Goal: Task Accomplishment & Management: Complete application form

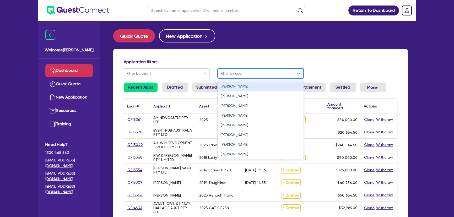
click at [235, 71] on div at bounding box center [256, 73] width 71 height 7
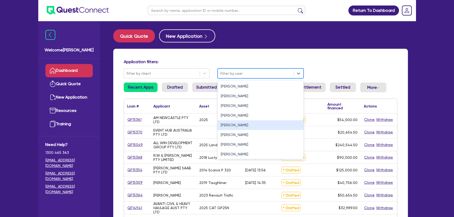
click at [229, 126] on div "Joel Harding" at bounding box center [261, 125] width 86 height 10
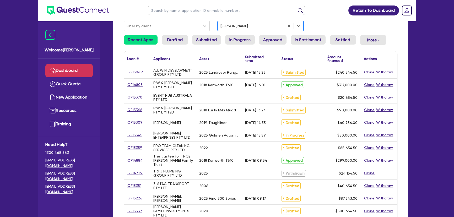
scroll to position [95, 0]
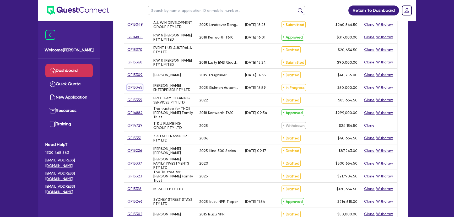
click at [138, 89] on link "QF15345" at bounding box center [134, 87] width 15 height 6
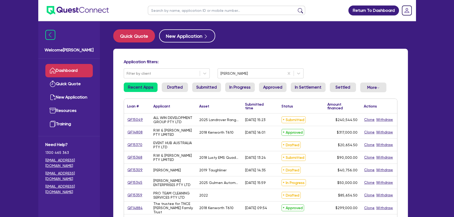
select select "SECONDARY_ASSETS"
select select "PRINTING_AND_PACKAGING_EQUIPMENT"
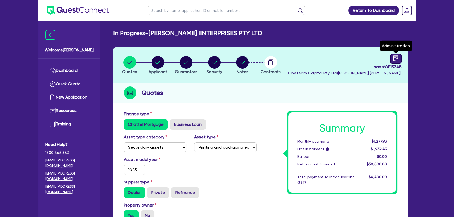
click at [398, 59] on icon "audit" at bounding box center [396, 58] width 5 height 6
select select "IN_PROGRESS_CREDIT_IN_PROGRESS"
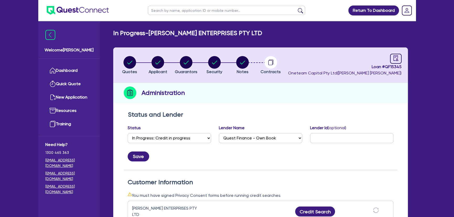
scroll to position [95, 0]
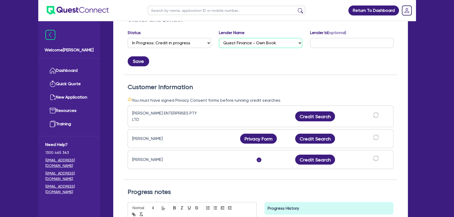
click at [256, 39] on select "Select AAMF AFS Alex Bank Angle Finance Azora Banjo BigStone BOQ Finance Brande…" at bounding box center [260, 43] width 83 height 10
select select "Morris Finance"
click at [219, 38] on select "Select AAMF AFS Alex Bank Angle Finance Azora Banjo BigStone BOQ Finance Brande…" at bounding box center [260, 43] width 83 height 10
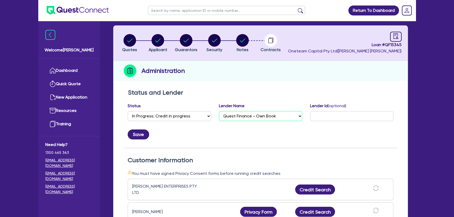
scroll to position [0, 0]
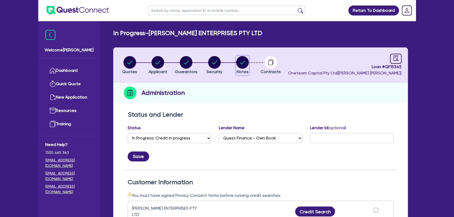
click at [236, 65] on button "Notes" at bounding box center [242, 65] width 13 height 19
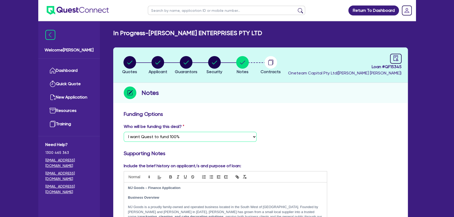
click at [204, 140] on select "Select I want Quest to fund 100% I will fund 100% I will co-fund with Quest Oth…" at bounding box center [190, 137] width 133 height 10
select select "Other"
click at [124, 132] on select "Select I want Quest to fund 100% I will fund 100% I will co-fund with Quest Oth…" at bounding box center [190, 137] width 133 height 10
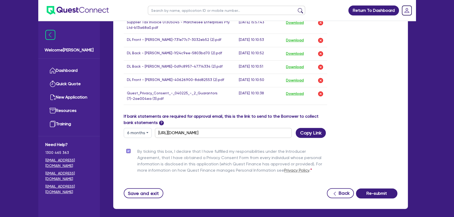
scroll to position [419, 0]
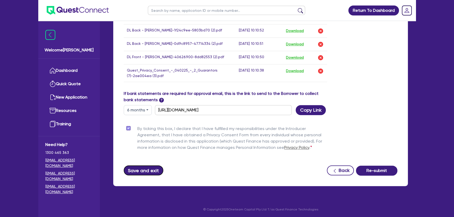
click at [144, 171] on button "Save and exit" at bounding box center [144, 171] width 40 height 10
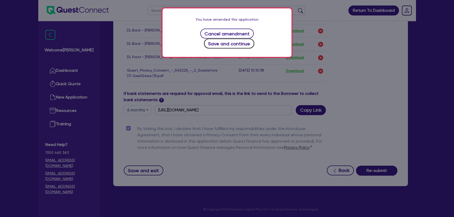
click at [255, 39] on button "Save and continue" at bounding box center [229, 44] width 51 height 10
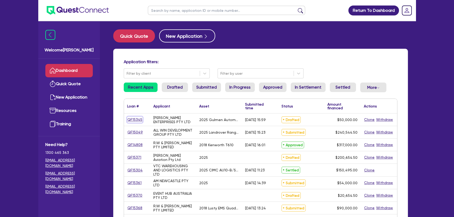
click at [130, 120] on link "QF15345" at bounding box center [134, 120] width 15 height 6
select select "SECONDARY_ASSETS"
select select "PRINTING_AND_PACKAGING_EQUIPMENT"
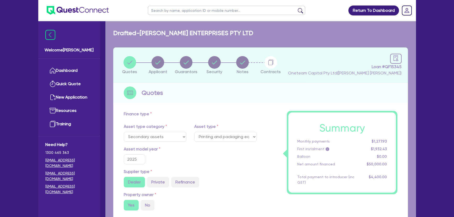
type input "50,000"
type input "4,000"
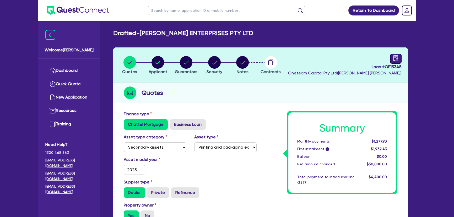
click at [402, 56] on link at bounding box center [396, 59] width 12 height 10
select select "DRAFTED_AMENDED"
select select "Other"
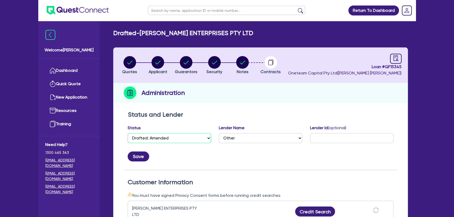
click at [166, 139] on select "Select Quoted Drafted: New Drafted: Amended Submitted: New Submitted: Amended I…" at bounding box center [169, 138] width 83 height 10
click at [128, 133] on select "Select Quoted Drafted: New Drafted: Amended Submitted: New Submitted: Amended I…" at bounding box center [169, 138] width 83 height 10
click at [153, 139] on select "Select Quoted Drafted: New Drafted: Amended Submitted: New Submitted: Amended I…" at bounding box center [169, 138] width 83 height 10
select select "SUBMITTED_AMENDED"
click at [128, 133] on select "Select Quoted Drafted: New Drafted: Amended Submitted: New Submitted: Amended I…" at bounding box center [169, 138] width 83 height 10
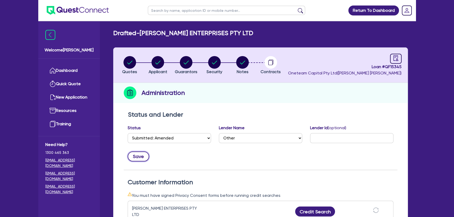
click at [137, 156] on button "Save" at bounding box center [139, 157] width 22 height 10
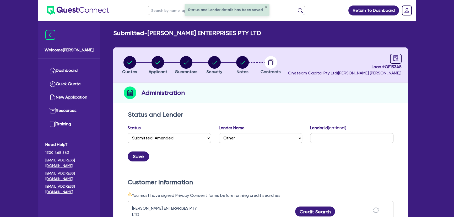
click at [86, 12] on img at bounding box center [78, 10] width 62 height 9
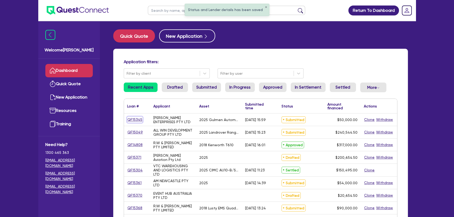
click at [138, 118] on link "QF15345" at bounding box center [134, 120] width 15 height 6
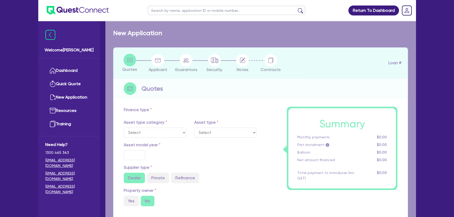
select select "SECONDARY_ASSETS"
type input "2025"
radio input "true"
type input "50,000"
type input "8"
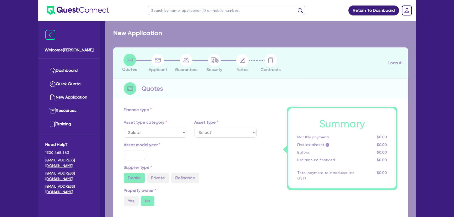
type input "4,000"
type input "14.99"
select select "PRINTING_AND_PACKAGING_EQUIPMENT"
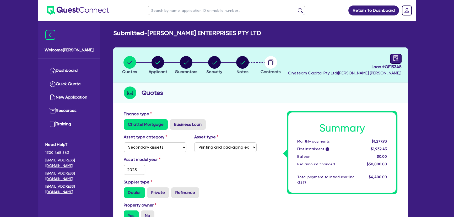
click at [396, 63] on link at bounding box center [396, 59] width 12 height 10
select select "SUBMITTED_AMENDED"
select select "Other"
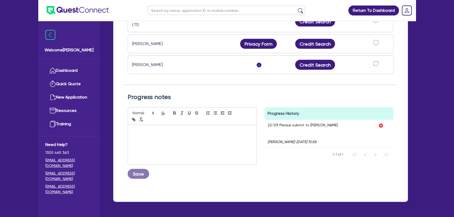
scroll to position [191, 0]
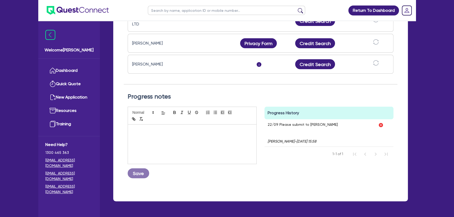
drag, startPoint x: 325, startPoint y: 126, endPoint x: 271, endPoint y: 121, distance: 55.1
click at [275, 121] on div "22/09 Please submit to Morris Joel Harding - 22/09/2025 - 15:58" at bounding box center [320, 132] width 111 height 27
click at [268, 102] on div "Progress notes" at bounding box center [261, 100] width 274 height 14
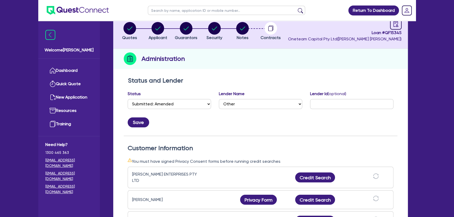
scroll to position [0, 0]
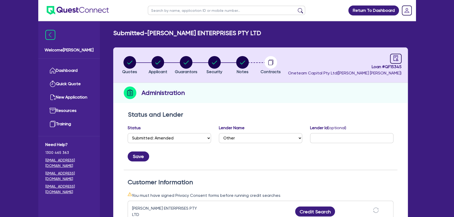
click at [66, 7] on img at bounding box center [78, 10] width 62 height 9
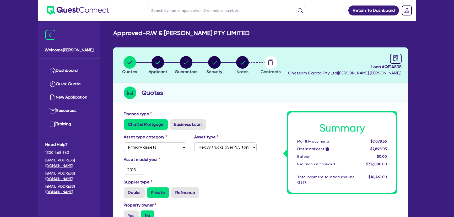
select select "PRIMARY_ASSETS"
select select "HEAVY_TRUCKS"
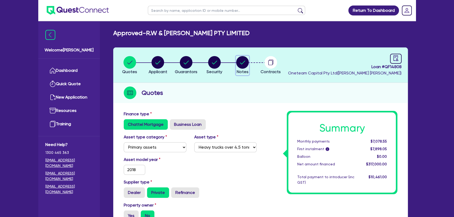
click at [239, 56] on icon "button" at bounding box center [242, 62] width 13 height 13
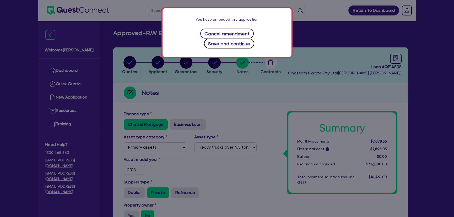
click at [235, 39] on button "Save and continue" at bounding box center [229, 44] width 51 height 10
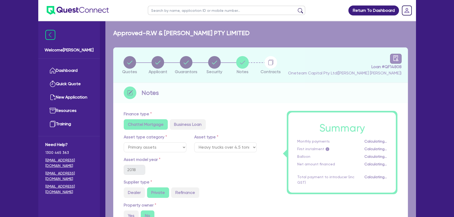
select select "Other"
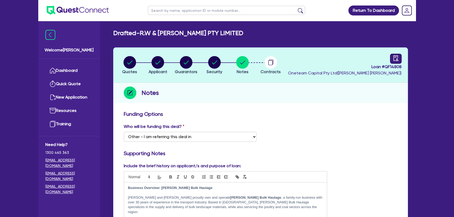
drag, startPoint x: 392, startPoint y: 59, endPoint x: 388, endPoint y: 61, distance: 5.0
click at [393, 59] on link at bounding box center [396, 59] width 12 height 10
select select "DRAFTED_AMENDED"
select select "Flexicommercial"
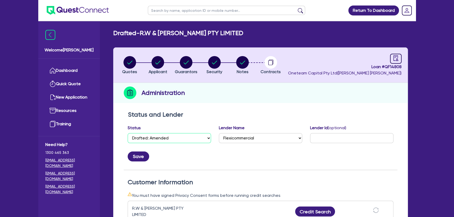
drag, startPoint x: 140, startPoint y: 138, endPoint x: 140, endPoint y: 134, distance: 4.5
click at [140, 138] on select "Select Quoted Drafted: New Drafted: Amended Submitted: New Submitted: Amended I…" at bounding box center [169, 138] width 83 height 10
select select "APPROVED_WAITING_FOR_MORE_INFO"
click at [128, 133] on select "Select Quoted Drafted: New Drafted: Amended Submitted: New Submitted: Amended I…" at bounding box center [169, 138] width 83 height 10
click at [134, 149] on div "Save" at bounding box center [261, 154] width 274 height 14
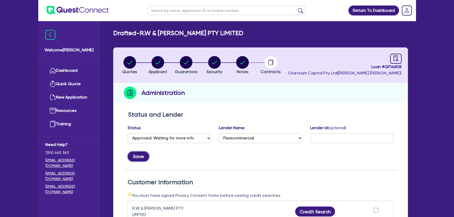
drag, startPoint x: 134, startPoint y: 152, endPoint x: 135, endPoint y: 140, distance: 11.8
click at [135, 152] on button "Save" at bounding box center [139, 157] width 22 height 10
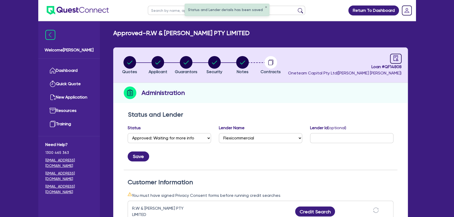
click at [82, 12] on img at bounding box center [78, 10] width 62 height 9
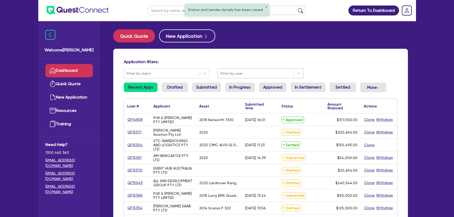
click at [268, 73] on div at bounding box center [256, 73] width 71 height 7
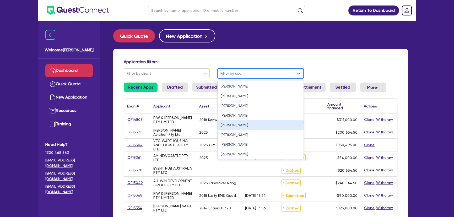
click at [236, 125] on div "[PERSON_NAME]" at bounding box center [261, 125] width 86 height 10
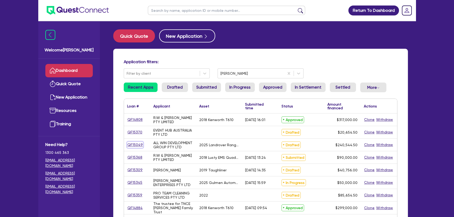
click at [133, 145] on link "QF15049" at bounding box center [135, 145] width 16 height 6
select select "CARS_AND_LIGHT_TRUCKS"
select select "PASSENGER_VEHICLES"
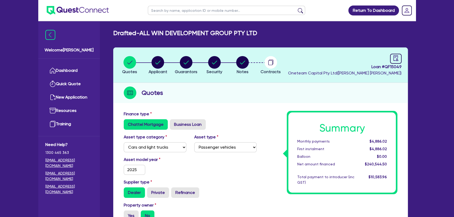
click at [236, 65] on li "Notes" at bounding box center [243, 65] width 28 height 18
click at [236, 65] on button "Notes" at bounding box center [242, 65] width 13 height 19
select select "Quest Finance - Own Book"
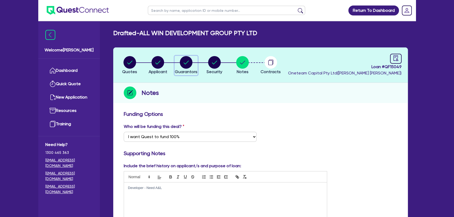
click at [196, 66] on div "button" at bounding box center [186, 62] width 23 height 13
select select "MR"
select select "[GEOGRAPHIC_DATA]"
select select "SINGLE"
select select "INVESTMENT_PROPERTY"
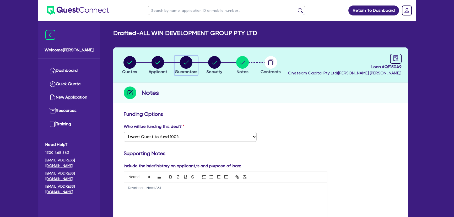
select select "INVESTMENT_PROPERTY"
select select "CASH"
select select "INVESTMENT_PROPERTY_LOAN"
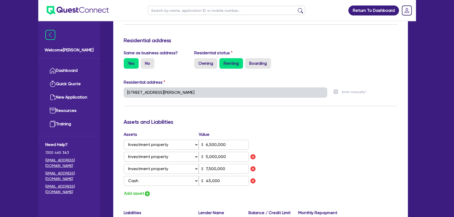
scroll to position [262, 0]
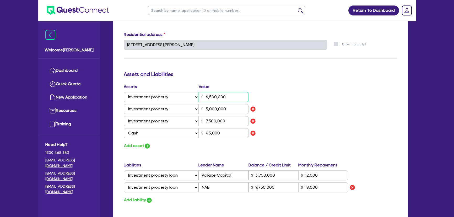
click at [232, 93] on input "6,500,000" at bounding box center [224, 97] width 50 height 10
click at [229, 98] on input "6,500,000" at bounding box center [224, 97] width 50 height 10
type input "5"
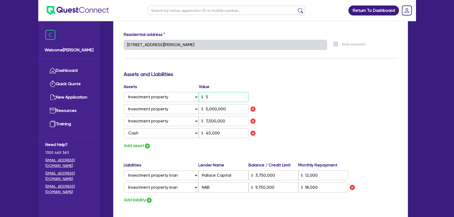
type input "0"
type input "0433 561 077"
type input "5,000,000"
type input "7,500,000"
type input "45,000"
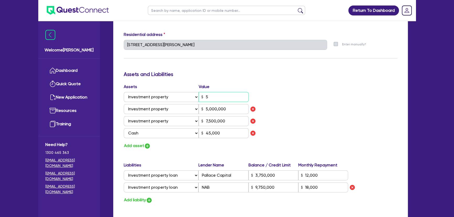
type input "3,750,000"
type input "12,000"
type input "9,750,000"
type input "18,000"
type input "0"
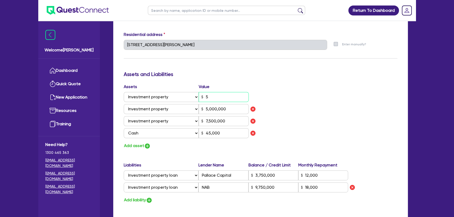
type input "0433 561 077"
type input "55"
type input "5,000,000"
type input "7,500,000"
type input "45,000"
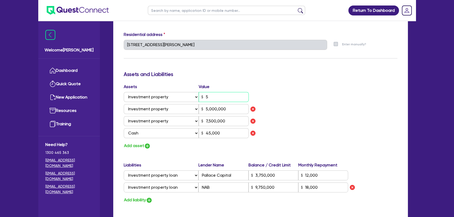
type input "3,750,000"
type input "12,000"
type input "9,750,000"
type input "18,000"
type input "0"
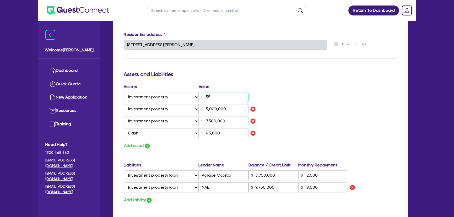
type input "0433 561 077"
type input "550"
type input "5,000,000"
type input "7,500,000"
type input "45,000"
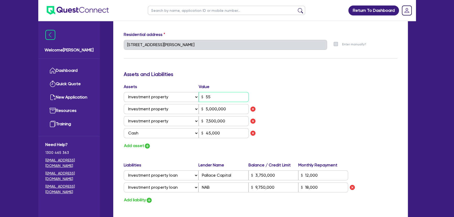
type input "3,750,000"
type input "12,000"
type input "9,750,000"
type input "18,000"
type input "0"
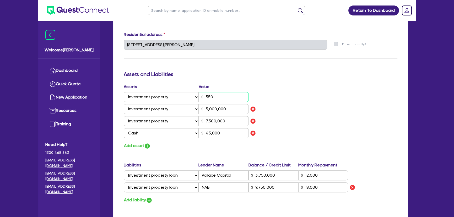
type input "0433 561 077"
type input "5,500"
type input "5,000,000"
type input "7,500,000"
type input "45,000"
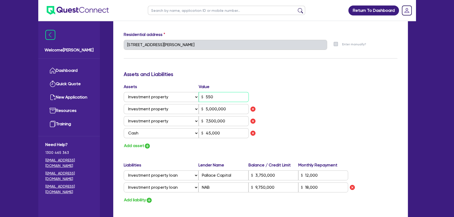
type input "3,750,000"
type input "12,000"
type input "9,750,000"
type input "18,000"
type input "0"
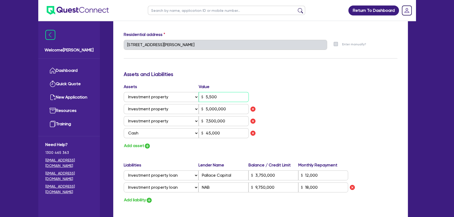
type input "0433 561 077"
type input "55,000"
type input "5,000,000"
type input "7,500,000"
type input "45,000"
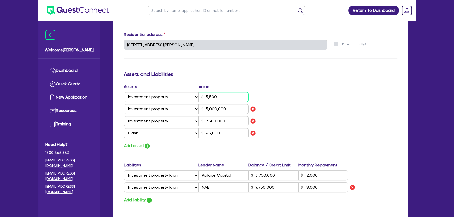
type input "3,750,000"
type input "12,000"
type input "9,750,000"
type input "18,000"
type input "0"
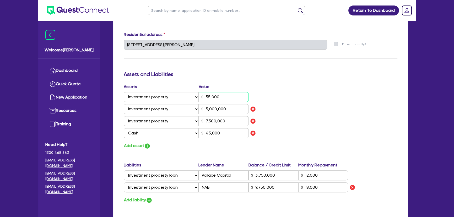
type input "0433 561 077"
type input "550,000"
type input "5,000,000"
type input "7,500,000"
type input "45,000"
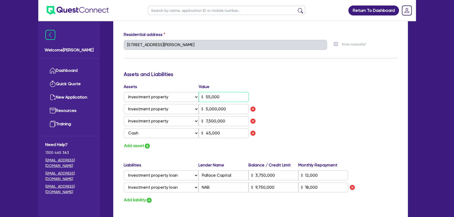
type input "3,750,000"
type input "12,000"
type input "9,750,000"
type input "18,000"
type input "0"
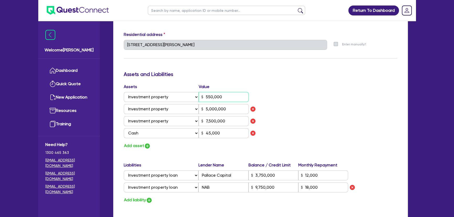
type input "0433 561 077"
type input "5,500,000"
type input "5,000,000"
type input "7,500,000"
type input "45,000"
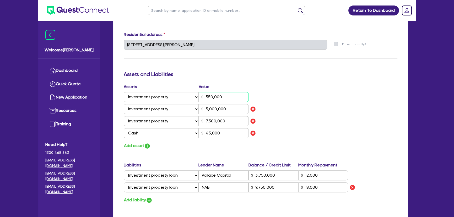
type input "3,750,000"
type input "12,000"
type input "9,750,000"
type input "18,000"
type input "5,500,000"
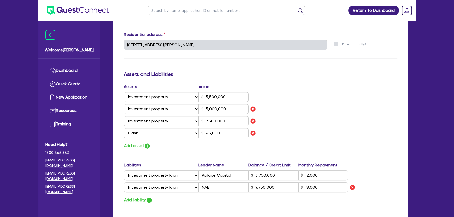
click at [216, 103] on div "Assets Value Select Asset Cash Property Investment property Vehicle Truck Trail…" at bounding box center [190, 112] width 141 height 57
click at [215, 100] on input "5,500,000" at bounding box center [224, 97] width 50 height 10
type input "0"
type input "0433 561 077"
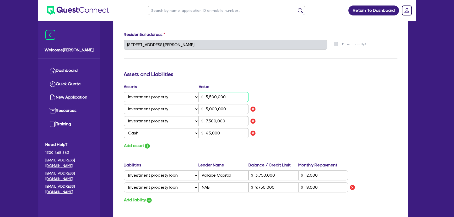
type input "5"
type input "5,000,000"
type input "7,500,000"
type input "45,000"
type input "3,750,000"
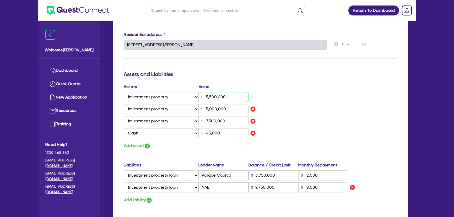
type input "12,000"
type input "9,750,000"
type input "18,000"
type input "0"
type input "0433 561 077"
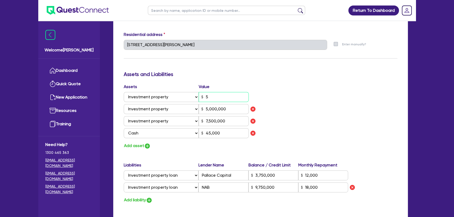
type input "58"
type input "5,000,000"
type input "7,500,000"
type input "45,000"
type input "3,750,000"
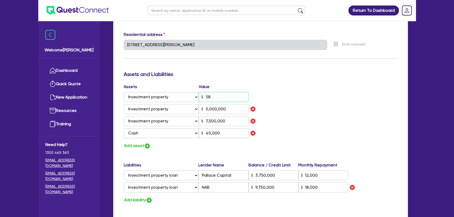
type input "12,000"
type input "9,750,000"
type input "18,000"
type input "0"
type input "0433 561 077"
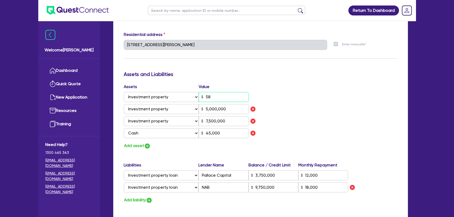
type input "585"
type input "5,000,000"
type input "7,500,000"
type input "45,000"
type input "3,750,000"
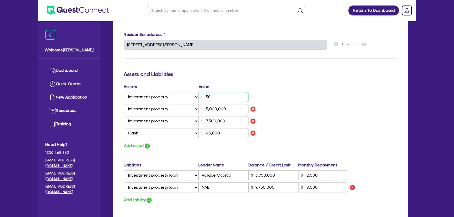
type input "12,000"
type input "9,750,000"
type input "18,000"
type input "0"
type input "0433 561 077"
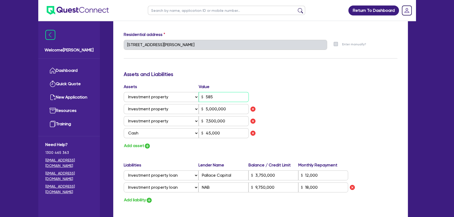
type input "5,850"
type input "5,000,000"
type input "7,500,000"
type input "45,000"
type input "3,750,000"
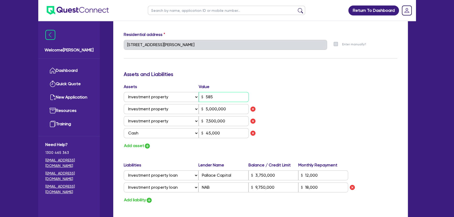
type input "12,000"
type input "9,750,000"
type input "18,000"
type input "0"
type input "0433 561 077"
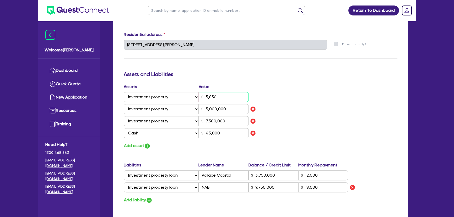
type input "58,500"
type input "5,000,000"
type input "7,500,000"
type input "45,000"
type input "3,750,000"
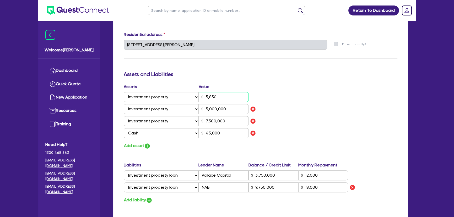
type input "12,000"
type input "9,750,000"
type input "18,000"
type input "0"
type input "0433 561 077"
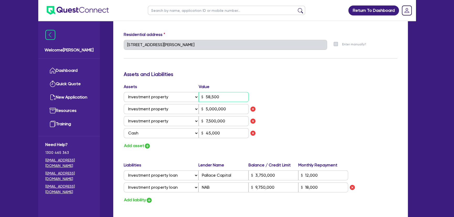
type input "585,000"
type input "5,000,000"
type input "7,500,000"
type input "45,000"
type input "3,750,000"
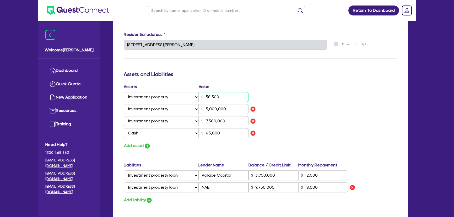
type input "12,000"
type input "9,750,000"
type input "18,000"
type input "0"
type input "0433 561 077"
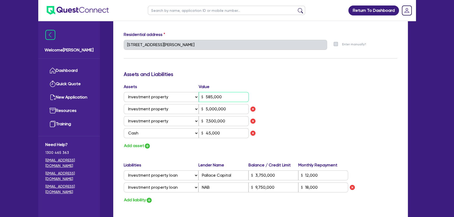
type input "5,850,000"
type input "5,000,000"
type input "7,500,000"
type input "45,000"
type input "3,750,000"
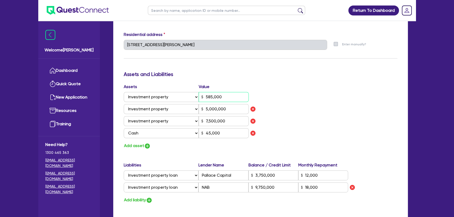
type input "12,000"
type input "9,750,000"
type input "18,000"
type input "5,850,000"
click at [252, 110] on img "button" at bounding box center [253, 109] width 6 height 6
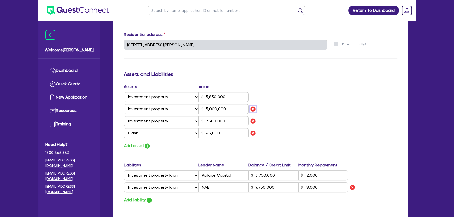
type input "0"
type input "0433 561 077"
type input "5,850,000"
type input "7,500,000"
select select "CASH"
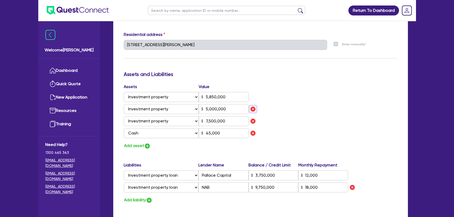
type input "45,000"
type input "3,750,000"
type input "12,000"
type input "9,750,000"
type input "18,000"
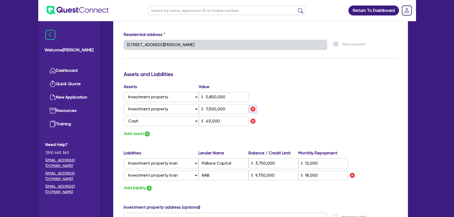
click at [252, 110] on img "button" at bounding box center [253, 109] width 6 height 6
type input "0"
type input "0433 561 077"
type input "5,850,000"
select select "CASH"
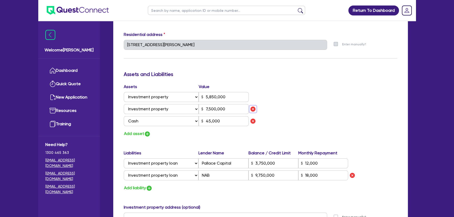
type input "45,000"
type input "3,750,000"
type input "12,000"
type input "9,750,000"
type input "18,000"
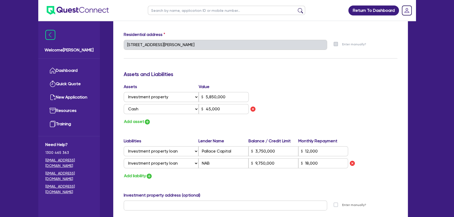
click at [258, 121] on div "Add asset" at bounding box center [190, 121] width 141 height 7
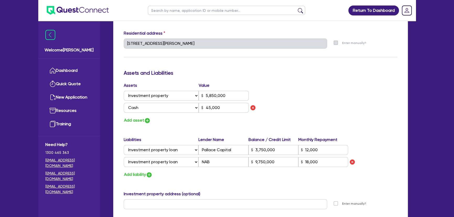
scroll to position [334, 0]
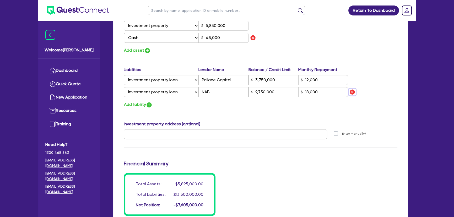
click at [355, 91] on img "button" at bounding box center [353, 92] width 6 height 6
type input "0"
type input "0433 561 077"
type input "5,850,000"
type input "45,000"
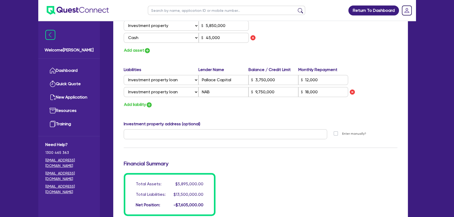
type input "3,750,000"
type input "12,000"
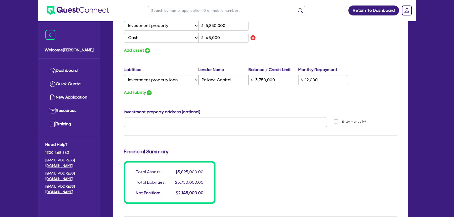
scroll to position [262, 0]
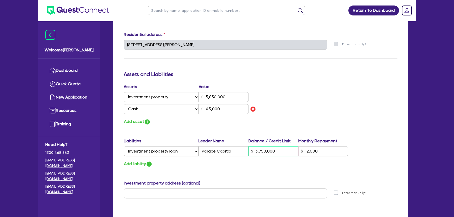
click at [279, 154] on input "3,750,000" at bounding box center [274, 151] width 50 height 10
click at [382, 134] on div "Update residential status for Director #1 Boarding is only acceptable when the …" at bounding box center [261, 62] width 274 height 427
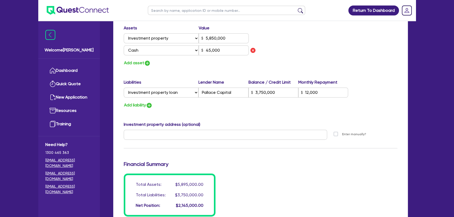
scroll to position [358, 0]
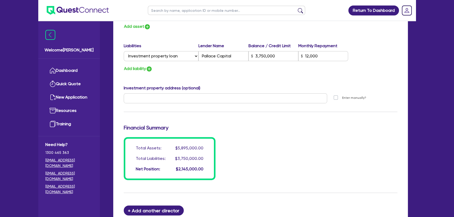
click at [165, 105] on div at bounding box center [225, 100] width 211 height 14
click at [154, 103] on div at bounding box center [225, 100] width 211 height 14
click at [272, 103] on input "text" at bounding box center [226, 98] width 204 height 10
click at [331, 57] on input "12,000" at bounding box center [324, 56] width 50 height 10
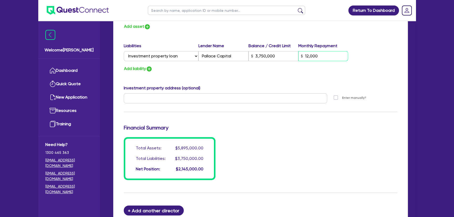
type input "0"
type input "0433 561 077"
type input "5,850,000"
type input "45,000"
type input "3,750,000"
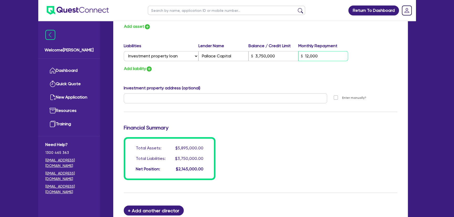
type input "6"
type input "0"
type input "0433 561 077"
type input "5,850,000"
type input "45,000"
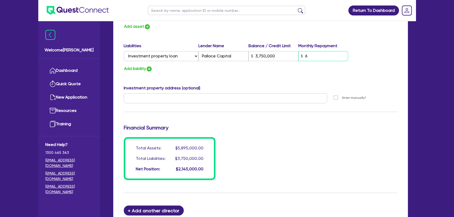
type input "3,750,000"
type input "65"
type input "0"
type input "0433 561 077"
type input "5,850,000"
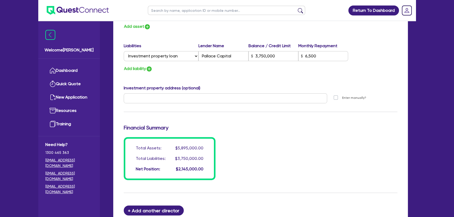
click at [168, 100] on input "text" at bounding box center [226, 98] width 204 height 10
paste input "Unit 5 598 OLD SOUTH HEAD RD ROSE BAY NSW 2029 Lot 5 STRATA PLAN 108648"
drag, startPoint x: 297, startPoint y: 98, endPoint x: 230, endPoint y: 99, distance: 66.9
click at [230, 99] on input "Unit 5 598 OLD SOUTH HEAD RD ROSE BAY NSW 2029 Lot 5 STRATA PLAN 108648" at bounding box center [226, 98] width 204 height 10
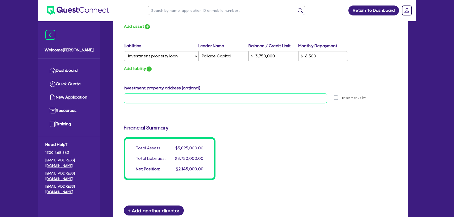
click at [225, 97] on input "text" at bounding box center [226, 98] width 204 height 10
paste input "Unit 5 598 OLD SOUTH HEAD RD ROSE BAY NSW 2029 Lot 5 STRATA PLAN 108648"
click at [342, 97] on label "Enter manually?" at bounding box center [354, 98] width 24 height 5
click at [335, 97] on input "Enter manually?" at bounding box center [337, 97] width 4 height 5
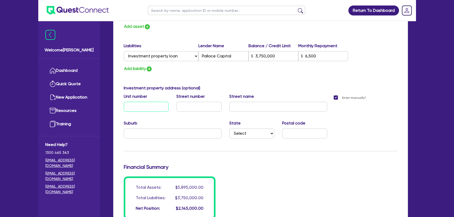
click at [143, 107] on input "text" at bounding box center [146, 107] width 45 height 10
click at [342, 97] on label "Enter manually?" at bounding box center [354, 98] width 24 height 5
click at [336, 97] on input "Enter manually?" at bounding box center [337, 97] width 4 height 5
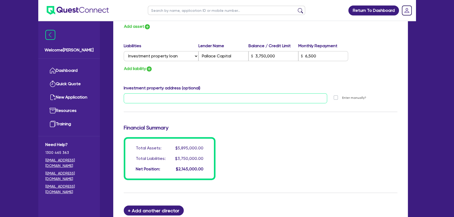
click at [223, 102] on input "text" at bounding box center [226, 98] width 204 height 10
paste input "Unit 5 598 OLD SOUTH HEAD RD ROSE BAY NSW 2029 Lot 5 STRATA PLAN 108648"
click at [230, 126] on h3 "Financial Summary" at bounding box center [261, 128] width 274 height 6
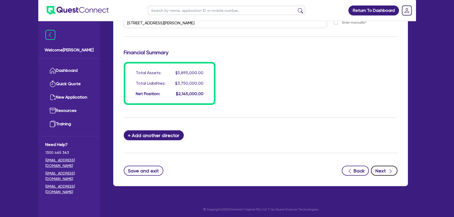
click at [388, 169] on icon "button" at bounding box center [390, 171] width 5 height 5
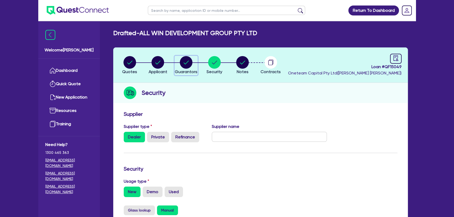
click at [187, 60] on circle "button" at bounding box center [186, 62] width 13 height 13
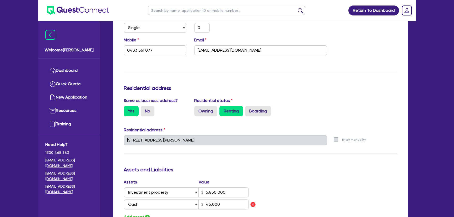
scroll to position [286, 0]
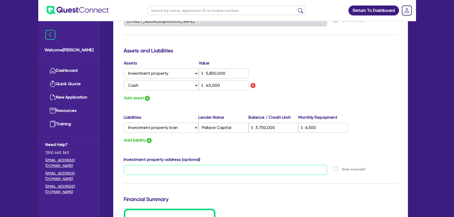
click at [203, 166] on input "text" at bounding box center [226, 170] width 204 height 10
paste input "Unit 5 598 OLD SOUTH HEAD RD ROSE BAY NSW 2029 Lot 5 STRATA PLAN 108648"
click at [277, 154] on div "Update residential status for Director #1 Boarding is only acceptable when the …" at bounding box center [261, 38] width 274 height 427
drag, startPoint x: 284, startPoint y: 198, endPoint x: 283, endPoint y: 192, distance: 6.4
click at [284, 197] on h3 "Financial Summary" at bounding box center [261, 199] width 274 height 6
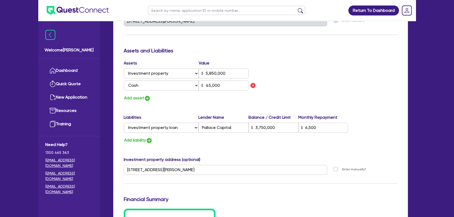
scroll to position [429, 0]
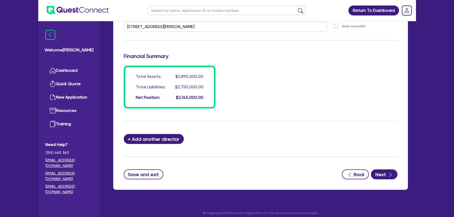
click at [142, 172] on button "Save and exit" at bounding box center [144, 175] width 40 height 10
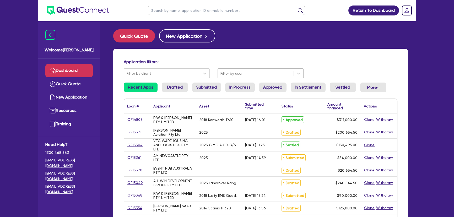
drag, startPoint x: 246, startPoint y: 73, endPoint x: 246, endPoint y: 76, distance: 3.4
click at [246, 73] on div at bounding box center [256, 73] width 71 height 7
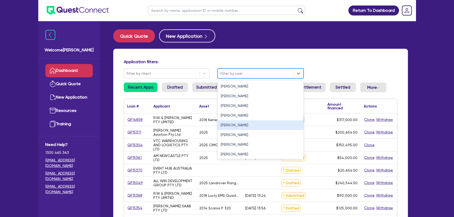
click at [235, 125] on div "Joel Harding" at bounding box center [261, 125] width 86 height 10
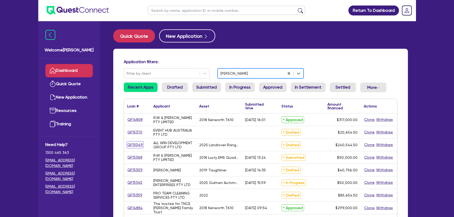
click at [134, 146] on link "QF15049" at bounding box center [135, 145] width 16 height 6
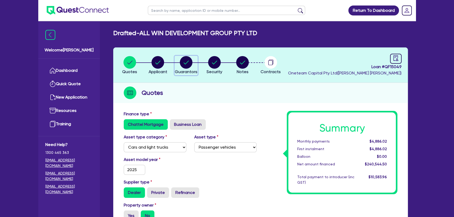
click at [184, 56] on icon "button" at bounding box center [186, 62] width 13 height 13
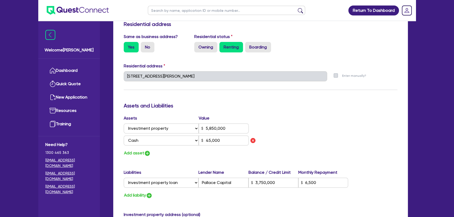
scroll to position [286, 0]
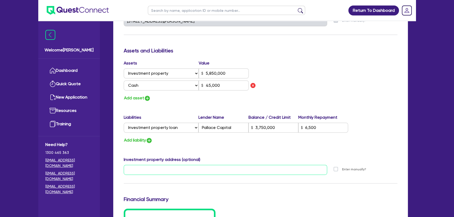
click at [156, 172] on input "text" at bounding box center [226, 170] width 204 height 10
click at [182, 155] on div "Update residential status for Director #1 Boarding is only acceptable when the …" at bounding box center [261, 38] width 274 height 427
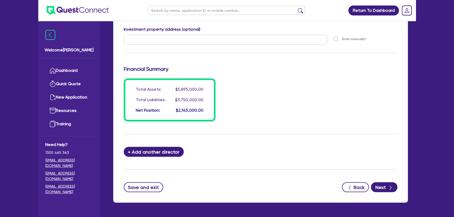
scroll to position [429, 0]
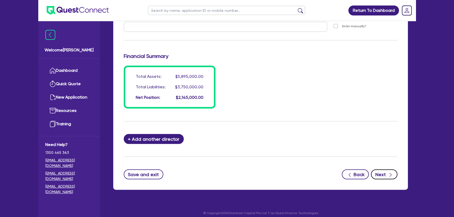
click at [379, 173] on button "Next" at bounding box center [384, 175] width 27 height 10
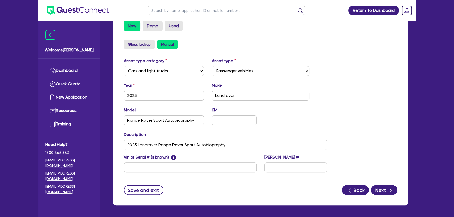
scroll to position [186, 0]
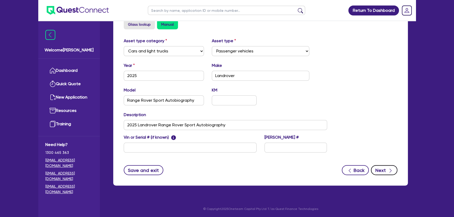
click at [395, 171] on button "Next" at bounding box center [384, 170] width 27 height 10
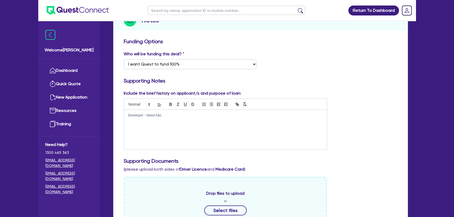
scroll to position [119, 0]
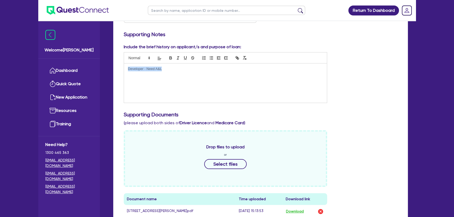
drag, startPoint x: 169, startPoint y: 78, endPoint x: 109, endPoint y: 76, distance: 60.1
click at [109, 76] on div "Drafted - ALL WIN DEVELOPMENT GROUP PTY LTD Quotes Applicant Guarantors Securit…" at bounding box center [260, 148] width 311 height 477
click at [170, 73] on div at bounding box center [225, 83] width 203 height 39
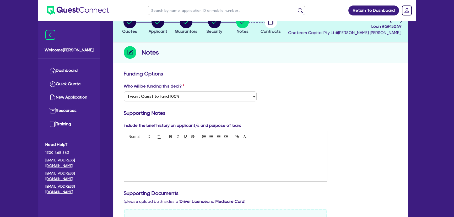
scroll to position [0, 0]
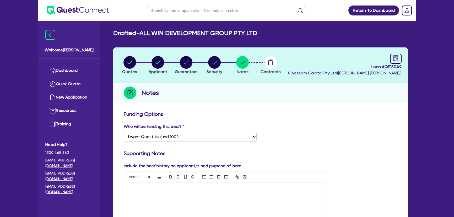
click at [145, 33] on h2 "Drafted - ALL WIN DEVELOPMENT GROUP PTY LTD" at bounding box center [185, 33] width 144 height 8
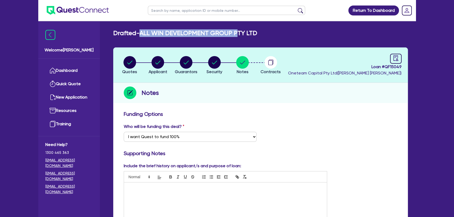
drag, startPoint x: 144, startPoint y: 33, endPoint x: 239, endPoint y: 37, distance: 95.6
click at [239, 37] on h2 "Drafted - ALL WIN DEVELOPMENT GROUP PTY LTD" at bounding box center [185, 33] width 144 height 8
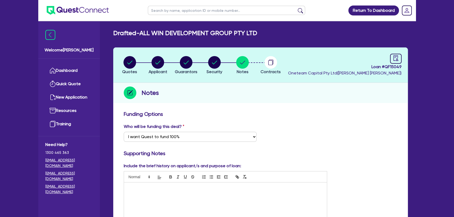
click at [273, 31] on div "Drafted - ALL WIN DEVELOPMENT GROUP PTY LTD" at bounding box center [260, 33] width 303 height 8
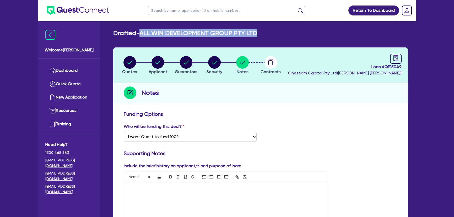
drag, startPoint x: 257, startPoint y: 33, endPoint x: 143, endPoint y: 33, distance: 113.6
click at [143, 33] on h2 "Drafted - ALL WIN DEVELOPMENT GROUP PTY LTD" at bounding box center [185, 33] width 144 height 8
copy h2 "ALL WIN DEVELOPMENT GROUP PTY LTD"
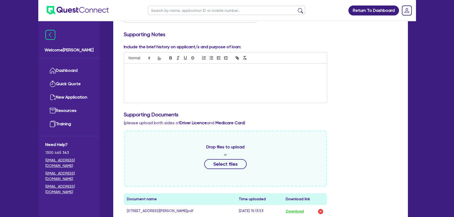
click at [137, 72] on div at bounding box center [225, 83] width 203 height 39
click at [141, 78] on div at bounding box center [225, 83] width 203 height 39
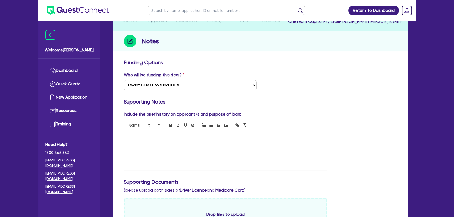
scroll to position [95, 0]
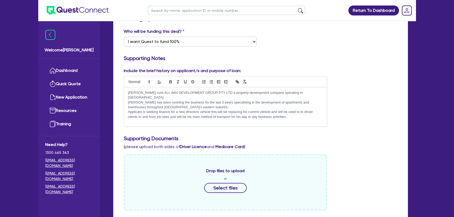
drag, startPoint x: 301, startPoint y: 116, endPoint x: 121, endPoint y: 94, distance: 181.2
click at [121, 94] on div "Include the brief history on applicant/s and purpose of loan: Edward runs ALL W…" at bounding box center [225, 97] width 211 height 59
copy div "Edward runs ALL WIN DEVELOPMENT GROUP PTY LTD a property development company op…"
drag, startPoint x: 292, startPoint y: 110, endPoint x: 296, endPoint y: 112, distance: 4.7
click at [292, 110] on p "Applicant is seeking finance for a new directors vehicle this will be replacing…" at bounding box center [225, 115] width 195 height 10
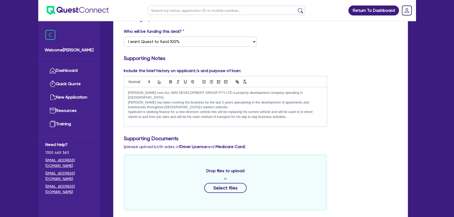
drag, startPoint x: 305, startPoint y: 116, endPoint x: 126, endPoint y: 94, distance: 181.1
click at [126, 94] on div "Edward runs ALL WIN DEVELOPMENT GROUP PTY LTD a property development company op…" at bounding box center [225, 106] width 203 height 39
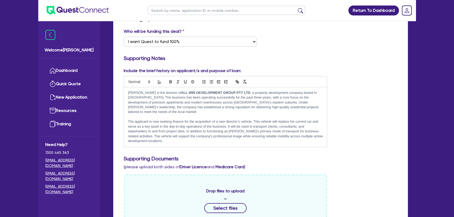
scroll to position [0, 0]
click at [318, 148] on div "Include the brief history on applicant/s and purpose of loan: Edward is the dir…" at bounding box center [261, 198] width 282 height 261
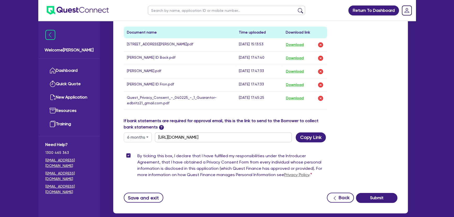
scroll to position [329, 0]
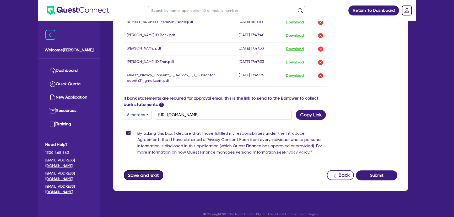
click at [156, 171] on button "Save and exit" at bounding box center [144, 175] width 40 height 10
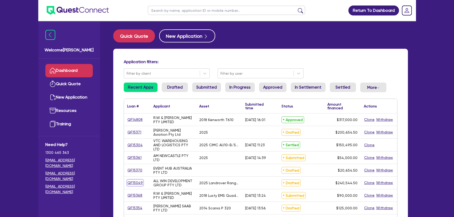
click at [136, 183] on link "QF15049" at bounding box center [135, 183] width 16 height 6
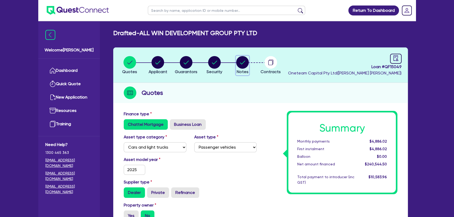
click at [247, 64] on circle "button" at bounding box center [242, 62] width 13 height 13
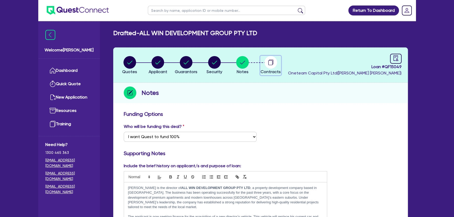
click at [271, 57] on circle "button" at bounding box center [271, 62] width 13 height 13
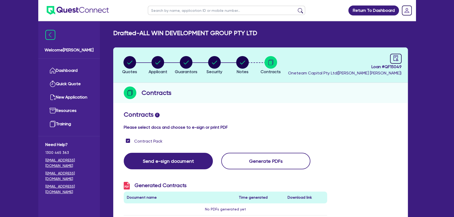
click at [388, 57] on div "Loan # QF15049 Oneteam Capital Pty Ltd ( Joel Harding )" at bounding box center [345, 65] width 114 height 23
click at [390, 57] on div "Loan # QF15049 Oneteam Capital Pty Ltd ( Joel Harding ) Administration" at bounding box center [345, 65] width 114 height 23
click at [395, 60] on icon "audit" at bounding box center [396, 58] width 5 height 6
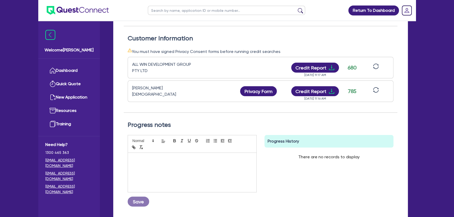
scroll to position [167, 0]
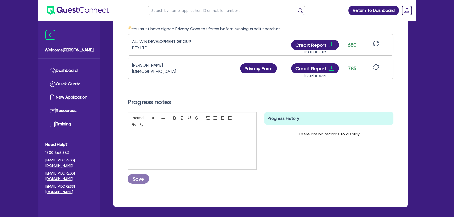
click at [184, 140] on div at bounding box center [192, 149] width 129 height 39
click at [154, 135] on div "23/09 Please Submit to Pepper" at bounding box center [192, 149] width 129 height 39
click at [141, 174] on button "Save" at bounding box center [139, 179] width 22 height 10
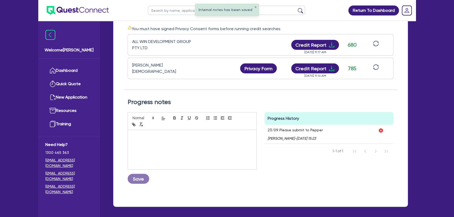
scroll to position [0, 0]
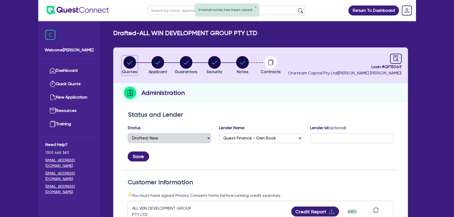
click at [133, 60] on circle "button" at bounding box center [130, 62] width 13 height 13
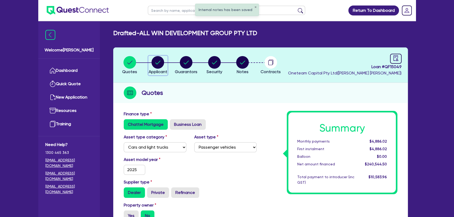
click at [162, 65] on circle "button" at bounding box center [158, 62] width 13 height 13
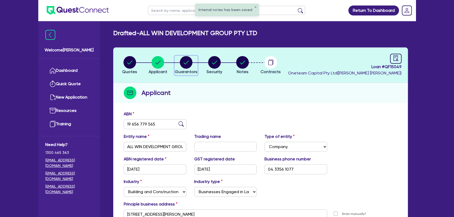
click at [191, 65] on circle "button" at bounding box center [186, 62] width 13 height 13
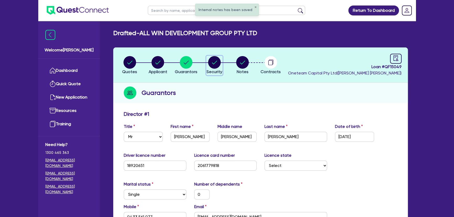
click at [214, 67] on circle "button" at bounding box center [214, 62] width 13 height 13
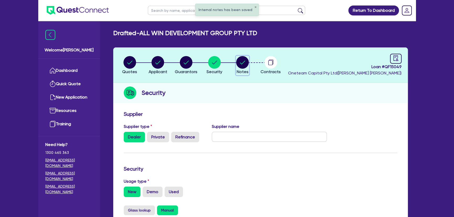
click at [247, 64] on circle "button" at bounding box center [242, 62] width 13 height 13
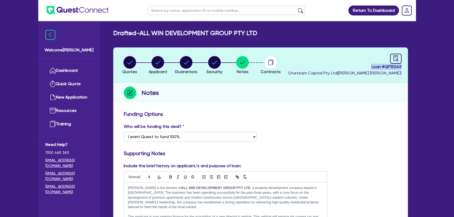
drag, startPoint x: 382, startPoint y: 67, endPoint x: 420, endPoint y: 66, distance: 38.1
copy span "Loan # QF15049"
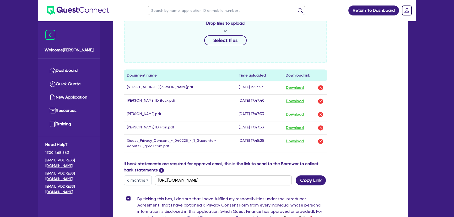
scroll to position [329, 0]
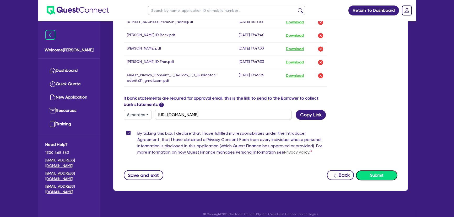
click at [381, 171] on button "Submit" at bounding box center [376, 176] width 41 height 10
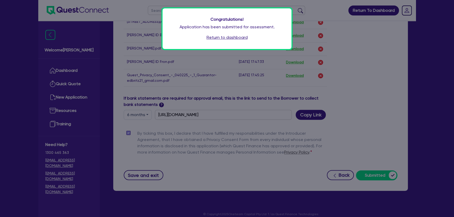
click at [235, 39] on link "Return to dashboard" at bounding box center [227, 37] width 41 height 6
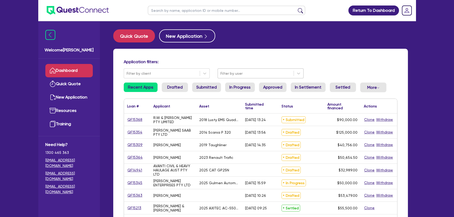
click at [237, 71] on div at bounding box center [256, 73] width 71 height 7
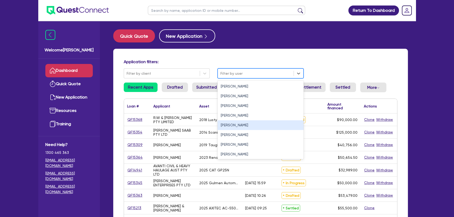
click at [235, 124] on div "[PERSON_NAME]" at bounding box center [261, 125] width 86 height 10
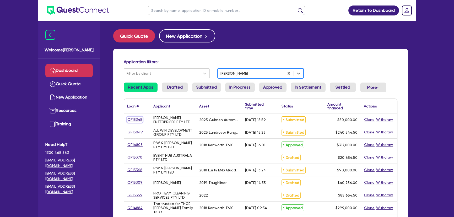
click at [134, 119] on link "QF15345" at bounding box center [134, 120] width 15 height 6
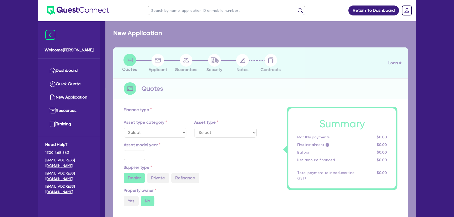
select select "SECONDARY_ASSETS"
type input "2025"
radio input "true"
type input "50,000"
type input "8"
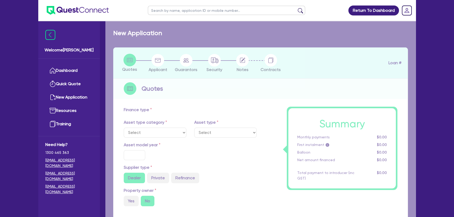
type input "4,000"
type input "14.99"
select select "PRINTING_AND_PACKAGING_EQUIPMENT"
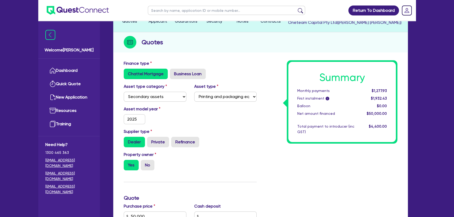
scroll to position [24, 0]
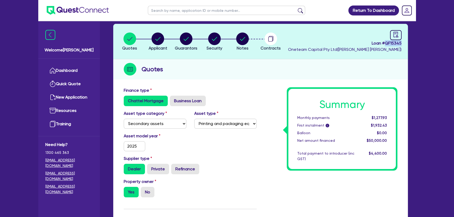
drag, startPoint x: 385, startPoint y: 44, endPoint x: 402, endPoint y: 43, distance: 16.8
click at [402, 43] on header "Quotes Applicant [GEOGRAPHIC_DATA] Security Notes Contracts Loan # QF15345 Onet…" at bounding box center [260, 41] width 295 height 35
copy span "QF15345"
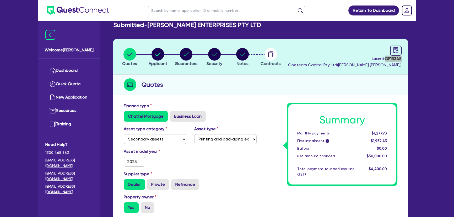
scroll to position [0, 0]
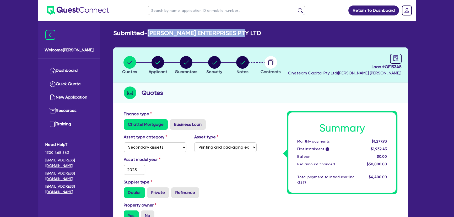
drag, startPoint x: 150, startPoint y: 32, endPoint x: 289, endPoint y: 34, distance: 139.6
click at [289, 34] on div "Submitted - MARCHESE ENTERPRISES PTY LTD" at bounding box center [260, 33] width 303 height 8
copy h2 "[PERSON_NAME] ENTERPRISES PTY LTD"
click at [158, 67] on circle "button" at bounding box center [158, 62] width 13 height 13
select select "COMPANY"
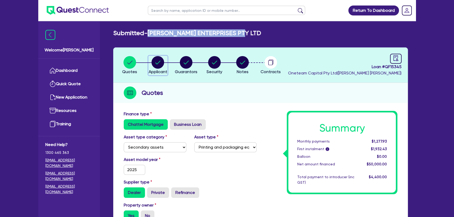
select select "MANUFACTURING"
select select "PULP_AND_PAPER"
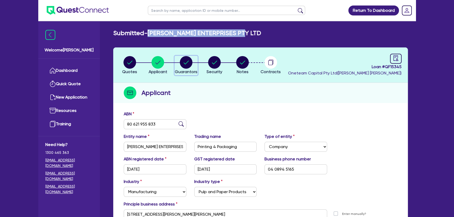
click at [190, 60] on circle "button" at bounding box center [186, 62] width 13 height 13
select select "MR"
select select "WA"
select select "MARRIED"
select select "PROPERTY"
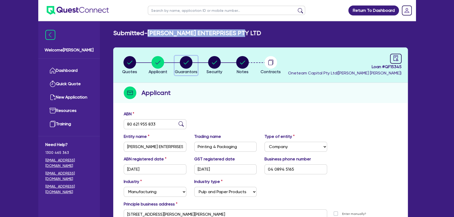
select select "TRUCK"
select select "EQUIPMENT"
select select "CASH"
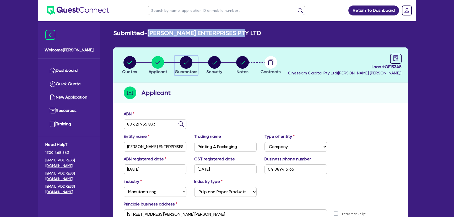
select select "TRAILER"
select select "MORTGAGE"
select select "TRUCK_LOAN"
select select "EQUIPMENT_LOAN"
select select "TRUCK_LOAN"
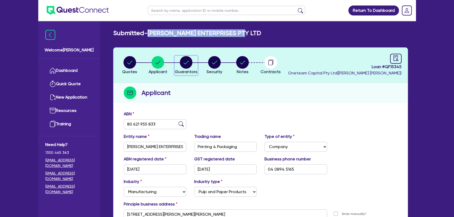
select select "OTHER"
select select "MRS"
select select "WA"
select select "MARRIED"
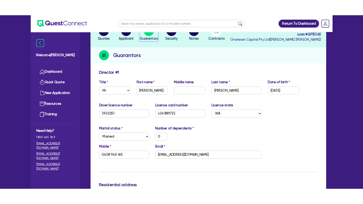
scroll to position [95, 0]
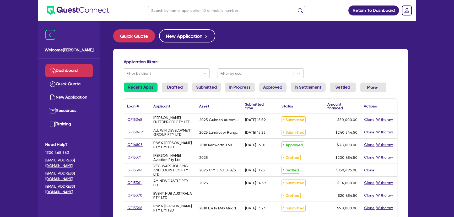
click at [67, 13] on img at bounding box center [78, 10] width 62 height 9
click at [206, 16] on ul at bounding box center [227, 10] width 168 height 21
click at [204, 10] on input "text" at bounding box center [226, 10] width 157 height 9
paste input "Murray Operating Trust"
type input "Murray Operating Trust"
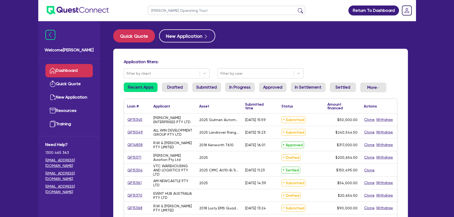
click at [297, 8] on button "submit" at bounding box center [301, 11] width 8 height 7
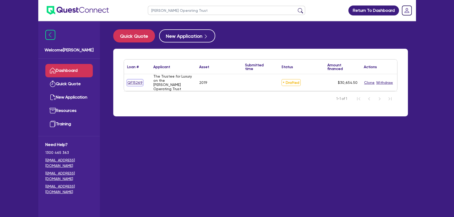
click at [131, 80] on link "QF15269" at bounding box center [135, 83] width 16 height 6
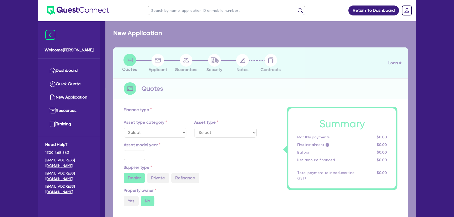
select select "CARS_AND_LIGHT_TRUCKS"
type input "2019"
type input "30,000"
type input "4"
type input "1,226.18"
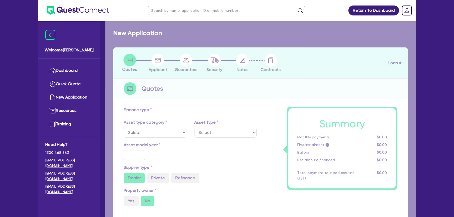
type input "7.3"
select select "PASSENGER_VEHICLES"
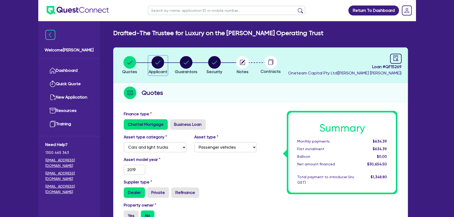
click at [151, 67] on div "button" at bounding box center [158, 62] width 19 height 13
select select "TRUST"
select select "COMPANY"
select select "TOURISM"
select select "RECREATION_SERVICE_PROVIDERS"
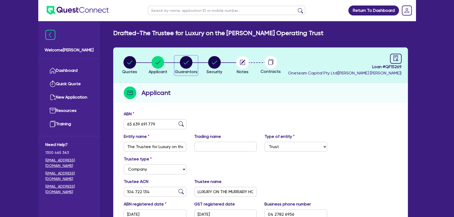
click at [192, 64] on circle "button" at bounding box center [186, 62] width 13 height 13
select select "MR"
select select "VIC"
select select "MARRIED"
select select "PROPERTY"
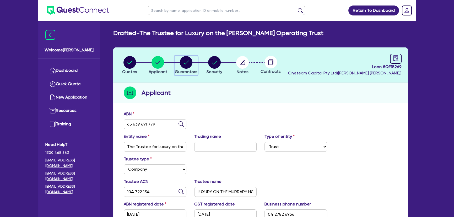
select select "CASH"
select select "VEHICLE"
select select "EQUIPMENT"
select select "MORTGAGE"
select select "MRS"
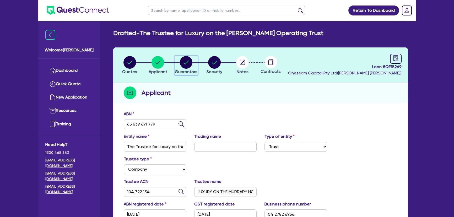
select select "VIC"
select select "MARRIED"
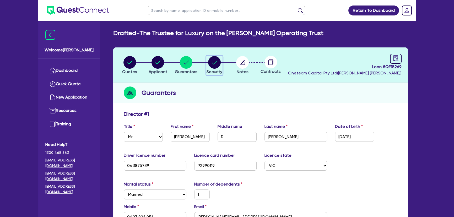
click at [216, 66] on circle "button" at bounding box center [214, 62] width 13 height 13
select select "CARS_AND_LIGHT_TRUCKS"
select select "PASSENGER_VEHICLES"
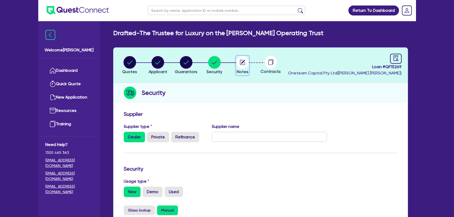
click at [240, 66] on circle "button" at bounding box center [242, 62] width 13 height 13
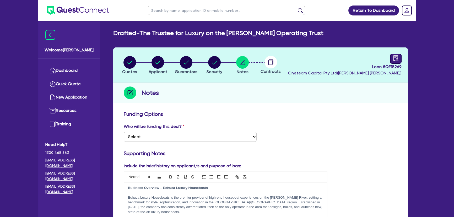
click at [393, 55] on link at bounding box center [396, 59] width 12 height 10
select select "DRAFTED_NEW"
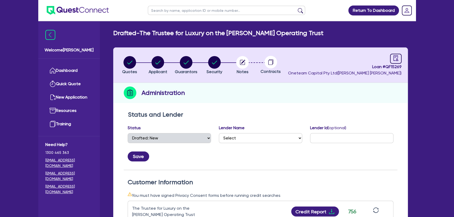
scroll to position [167, 0]
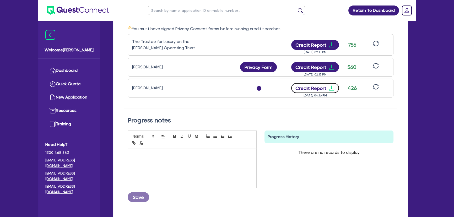
click at [330, 87] on icon "download" at bounding box center [332, 88] width 6 height 6
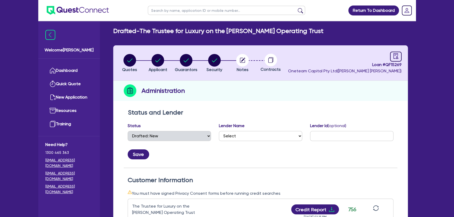
scroll to position [0, 0]
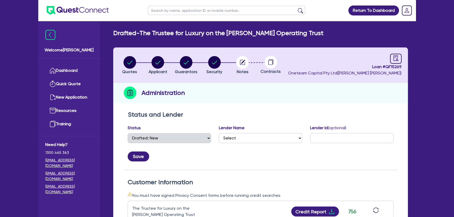
click at [101, 8] on img at bounding box center [78, 10] width 62 height 9
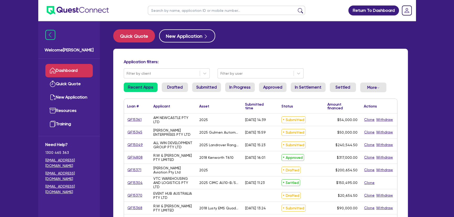
drag, startPoint x: 182, startPoint y: 18, endPoint x: 181, endPoint y: 15, distance: 2.7
click at [182, 18] on ul at bounding box center [227, 10] width 168 height 21
click at [181, 12] on input "text" at bounding box center [226, 10] width 157 height 9
click at [297, 8] on button "submit" at bounding box center [301, 11] width 8 height 7
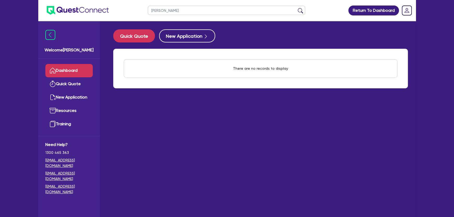
click at [193, 13] on input "[PERSON_NAME]" at bounding box center [226, 10] width 157 height 9
click at [192, 13] on input "[PERSON_NAME]" at bounding box center [226, 10] width 157 height 9
click at [172, 11] on input "[PERSON_NAME]" at bounding box center [226, 10] width 157 height 9
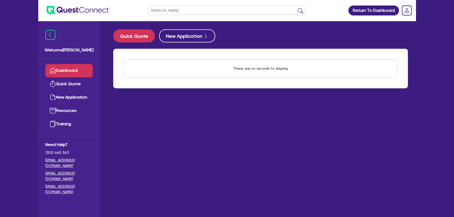
click at [172, 11] on input "[PERSON_NAME]" at bounding box center [226, 10] width 157 height 9
paste input "65 639 691 779"
type input "65 639 691 779"
click at [297, 8] on button "submit" at bounding box center [301, 11] width 8 height 7
click at [304, 9] on button "submit" at bounding box center [301, 11] width 8 height 7
